Goal: Information Seeking & Learning: Compare options

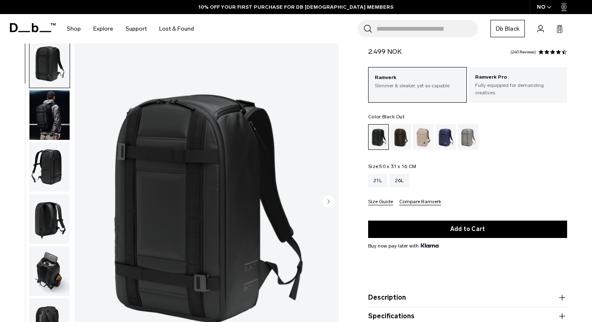
click at [53, 120] on img "button" at bounding box center [49, 115] width 40 height 50
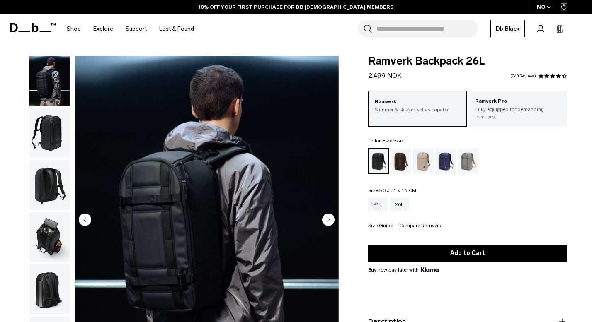
click at [410, 167] on div "Espresso" at bounding box center [400, 161] width 21 height 26
click at [51, 135] on img "button" at bounding box center [49, 134] width 40 height 50
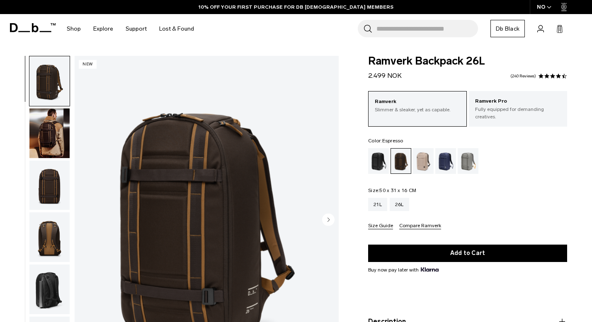
click at [47, 125] on img "button" at bounding box center [49, 134] width 40 height 50
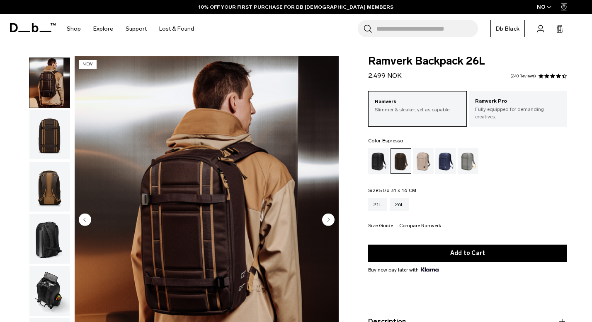
scroll to position [52, 0]
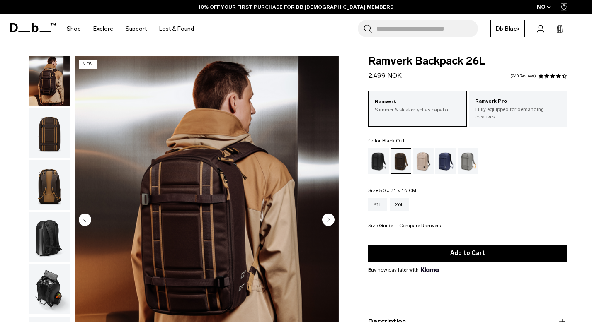
click at [377, 162] on div "Black Out" at bounding box center [378, 161] width 21 height 26
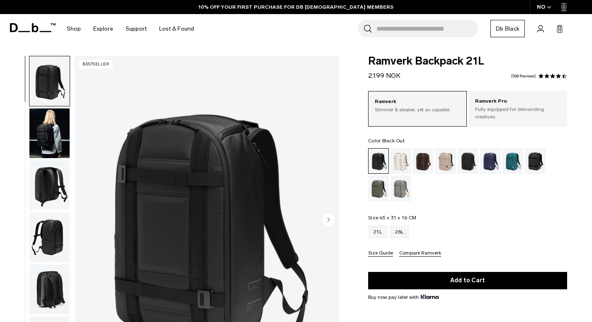
click at [41, 139] on img "button" at bounding box center [49, 134] width 40 height 50
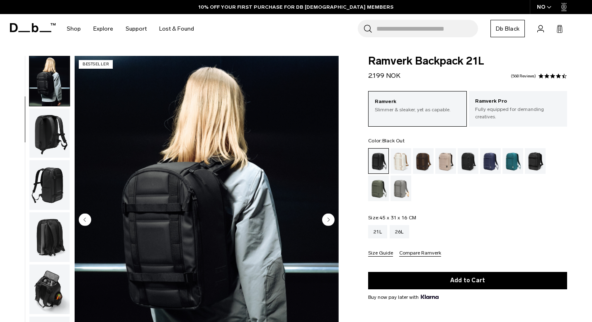
click at [39, 167] on img "button" at bounding box center [49, 185] width 40 height 50
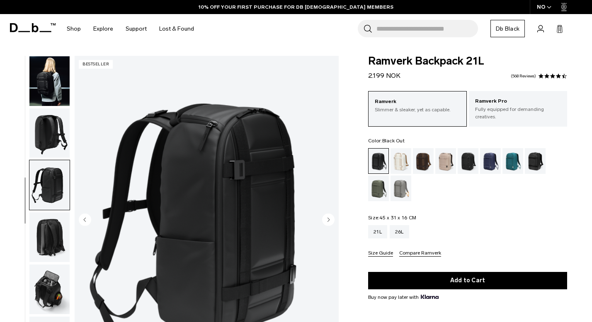
scroll to position [85, 0]
